Goal: Check status: Check status

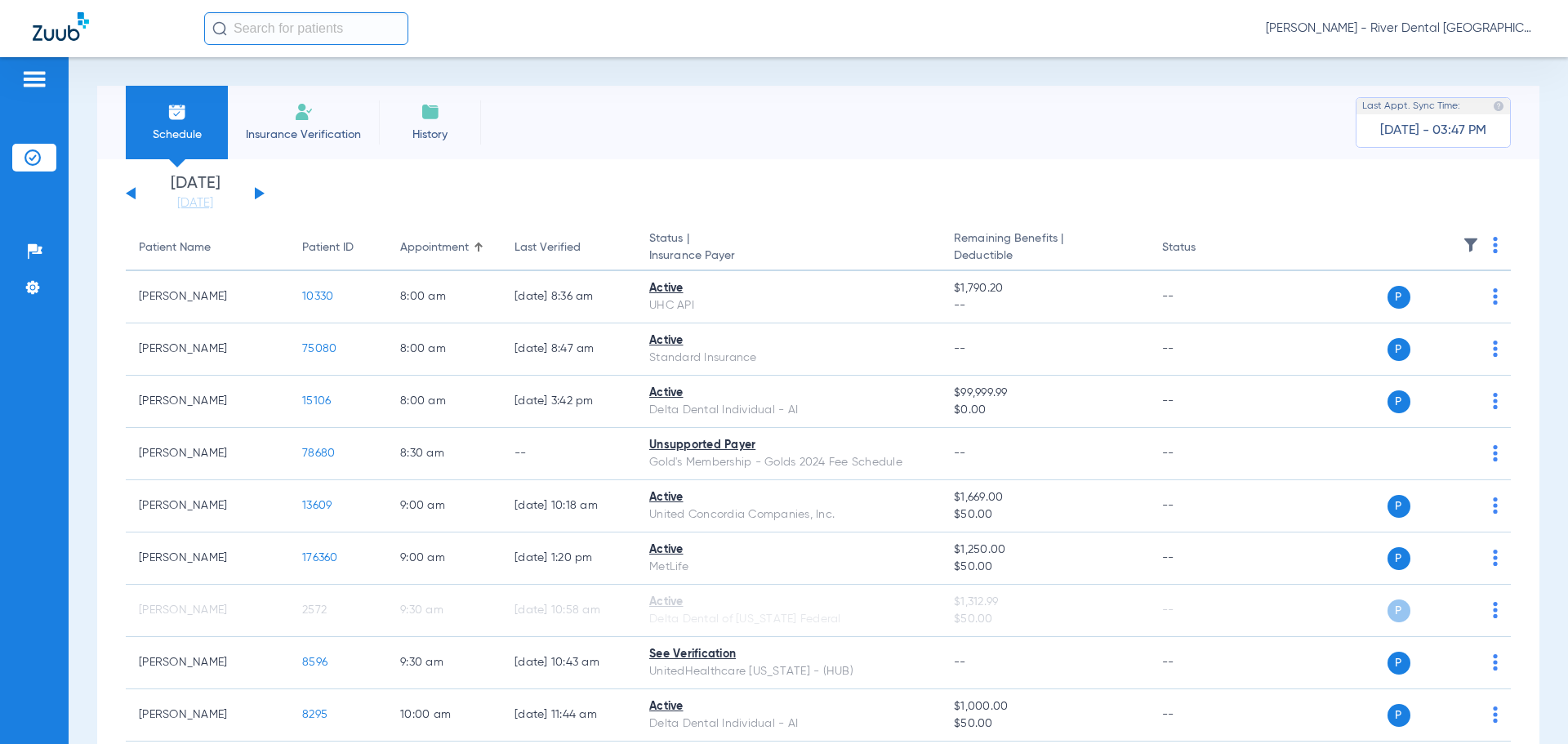
click at [257, 199] on div "[DATE] [DATE] [DATE] [DATE] [DATE] [DATE] [DATE] [DATE] [DATE] [DATE] [DATE] [D…" at bounding box center [195, 193] width 138 height 36
click at [253, 196] on div "[DATE] [DATE] [DATE] [DATE] [DATE] [DATE] [DATE] [DATE] [DATE] [DATE] [DATE] [D…" at bounding box center [195, 193] width 138 height 36
click at [255, 194] on button at bounding box center [259, 193] width 10 height 12
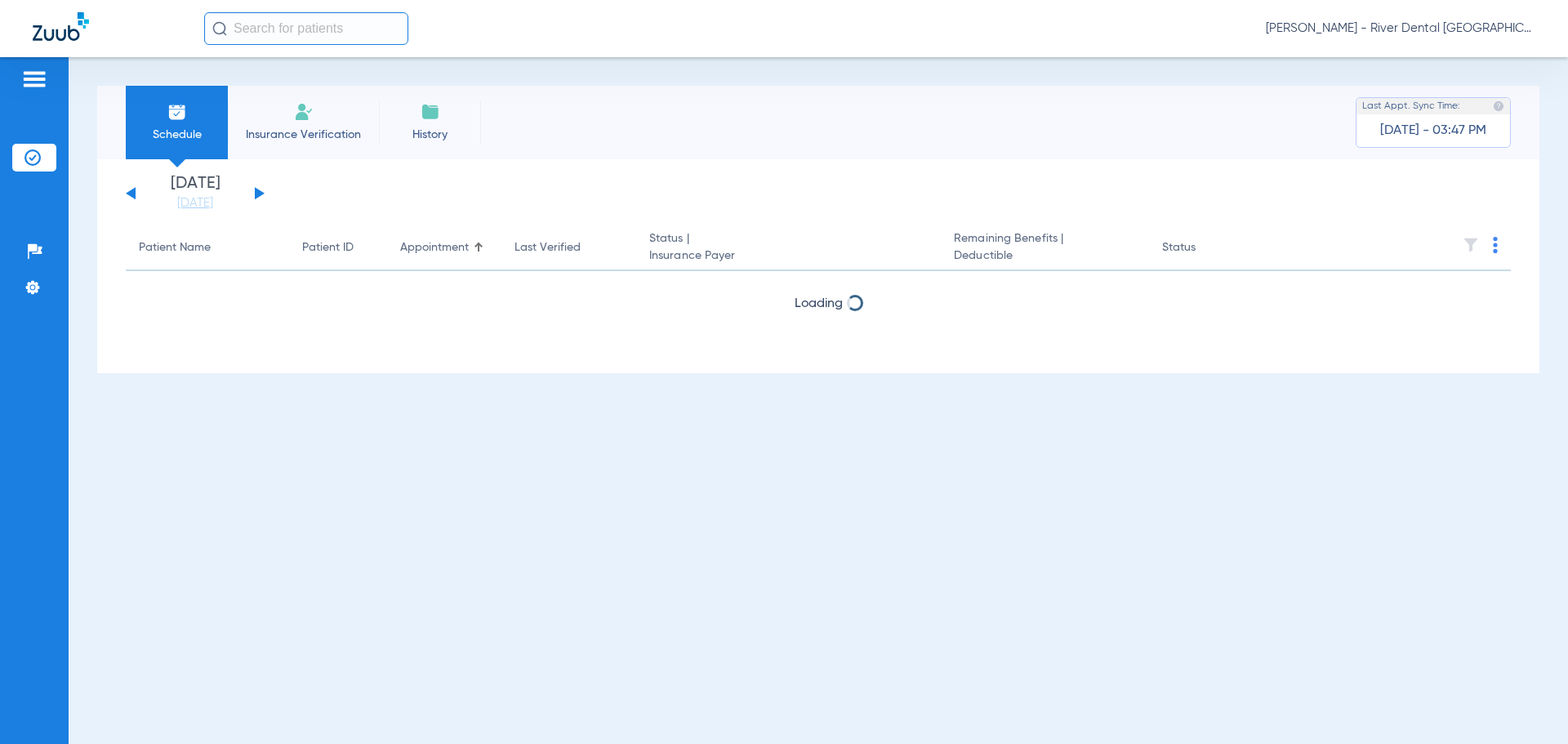
click at [255, 194] on button at bounding box center [259, 193] width 10 height 12
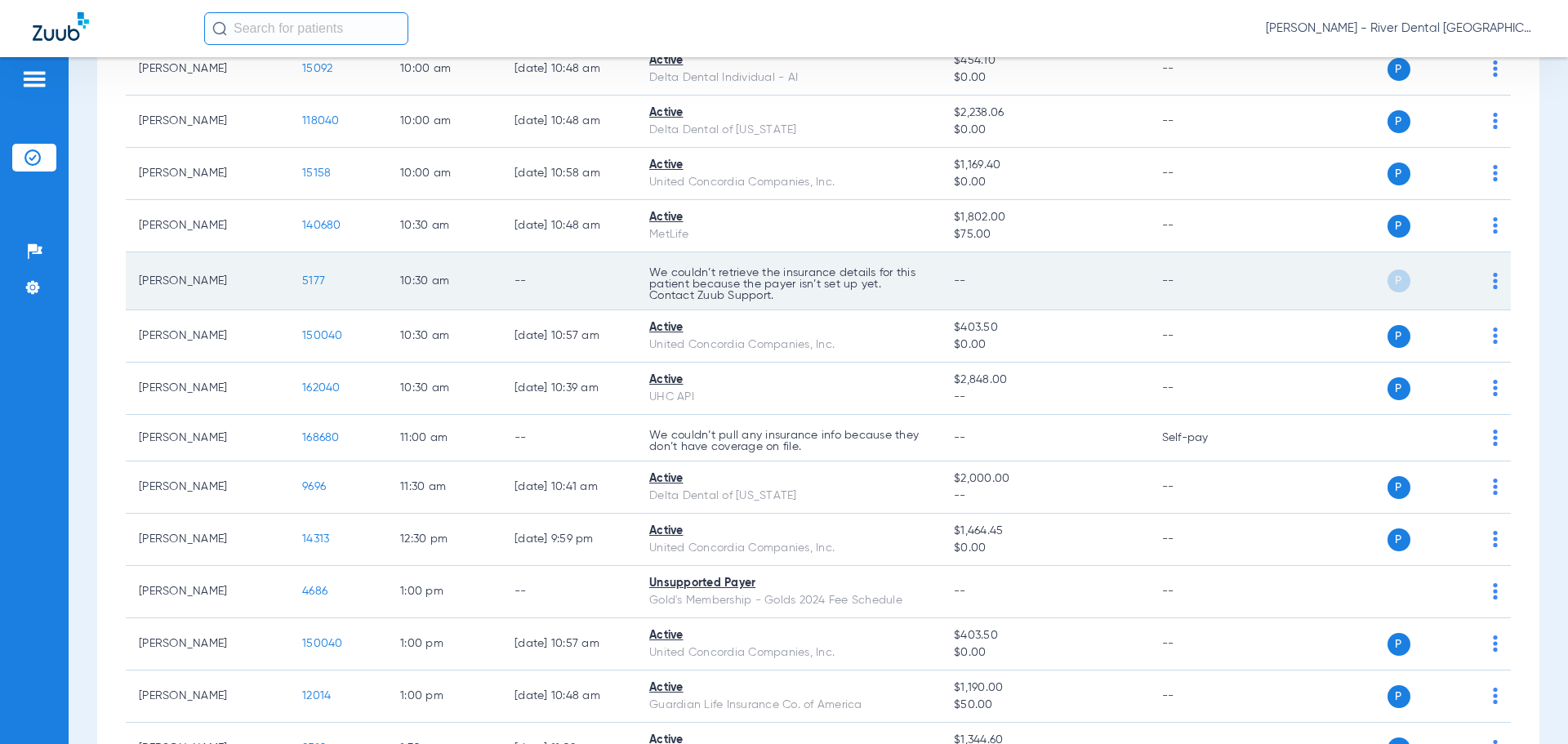
scroll to position [817, 0]
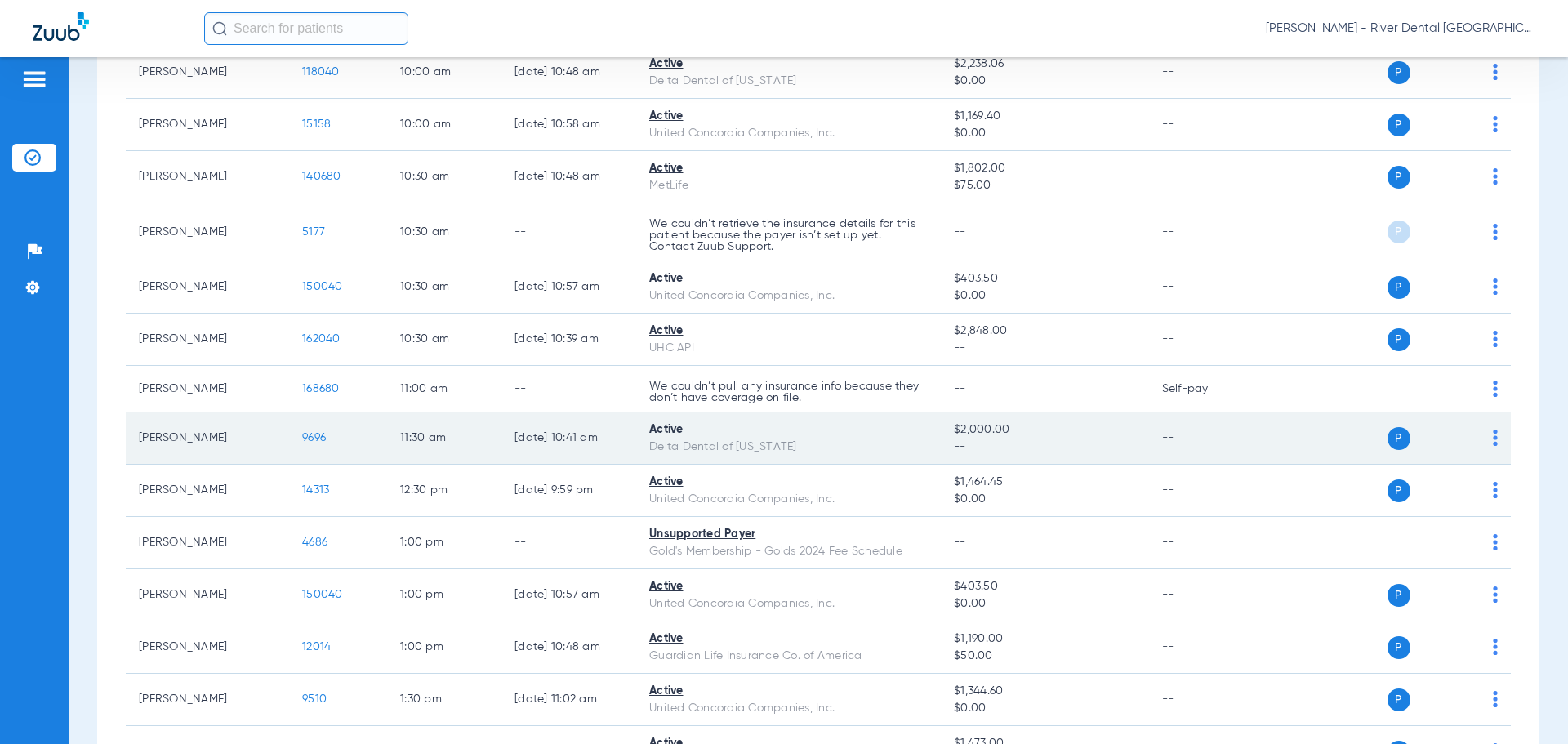
click at [1493, 441] on img at bounding box center [1495, 437] width 5 height 17
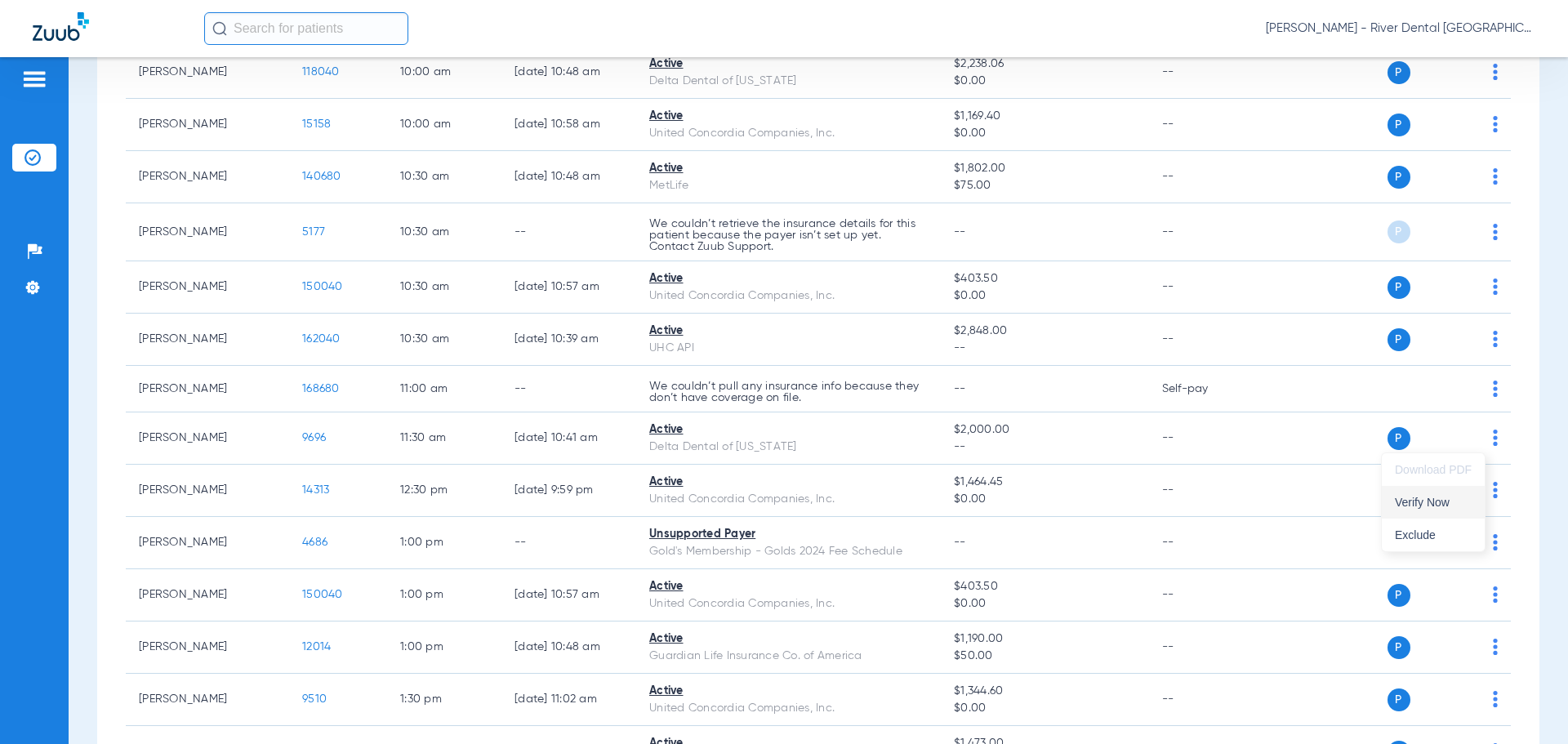
click at [1413, 497] on span "Verify Now" at bounding box center [1433, 501] width 77 height 11
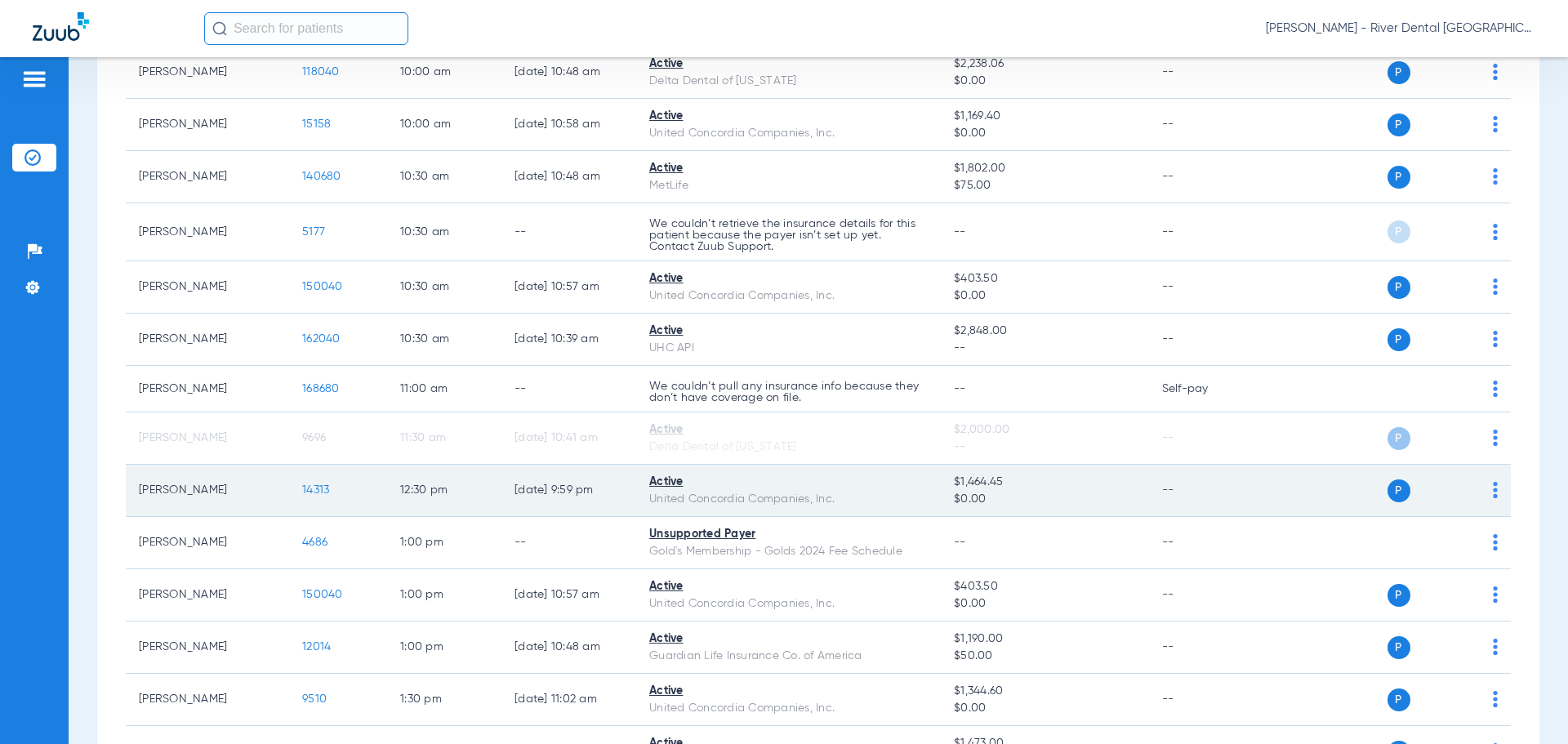
click at [1486, 479] on td "P S" at bounding box center [1386, 491] width 252 height 53
click at [1493, 485] on img at bounding box center [1495, 490] width 5 height 17
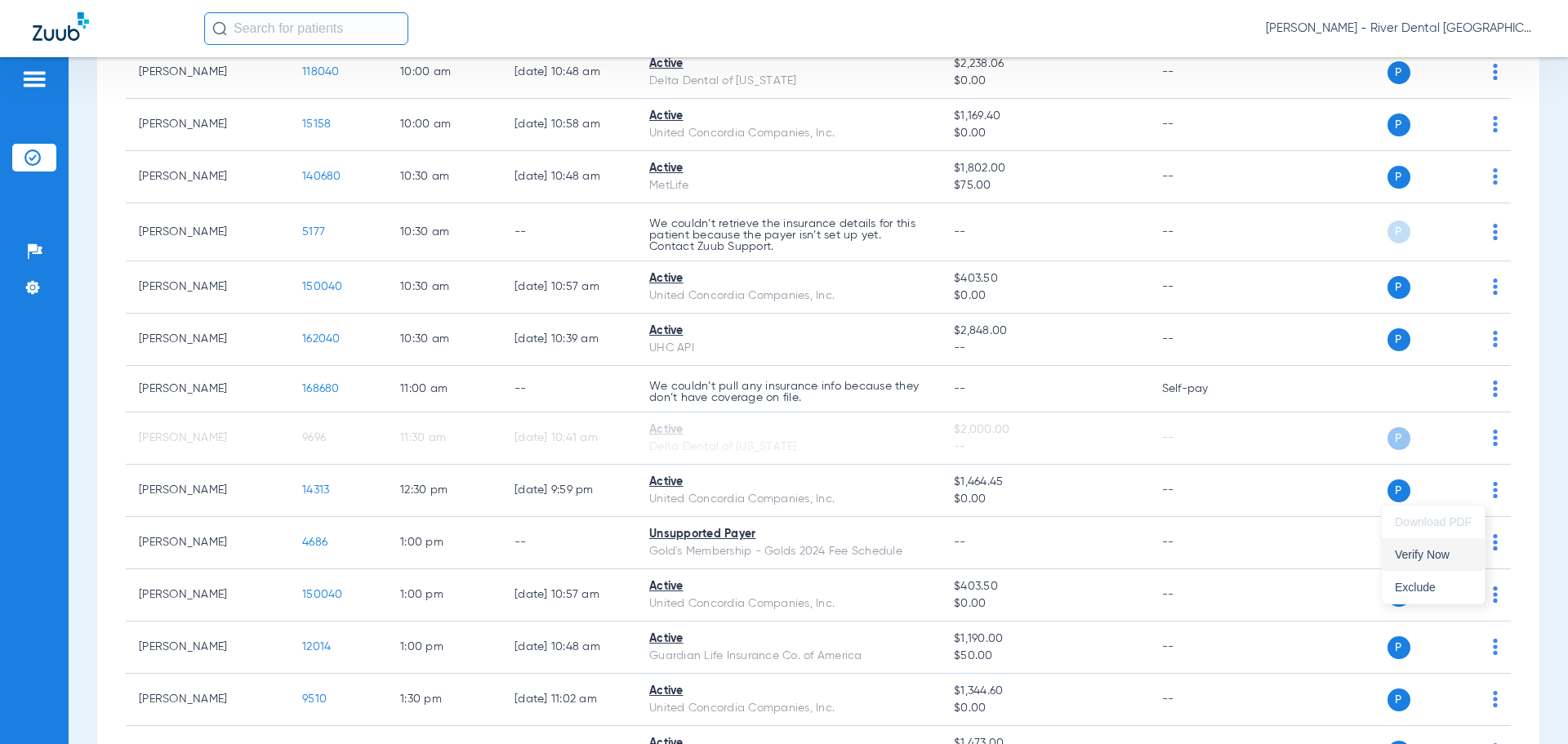
click at [1412, 549] on span "Verify Now" at bounding box center [1433, 554] width 77 height 11
